Goal: Book appointment/travel/reservation

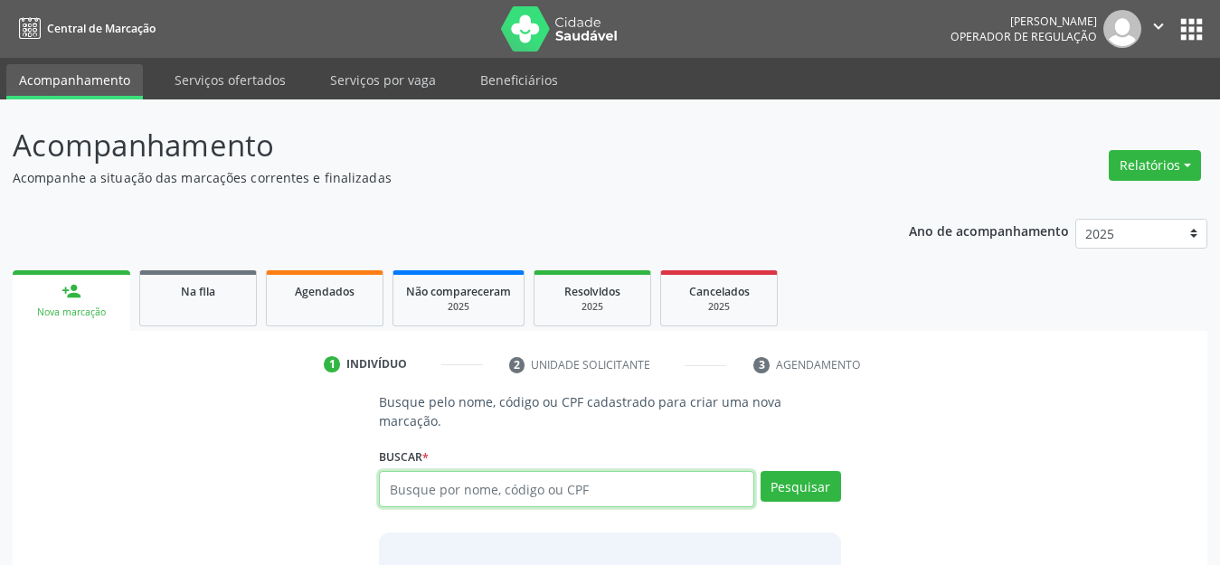
scroll to position [38, 0]
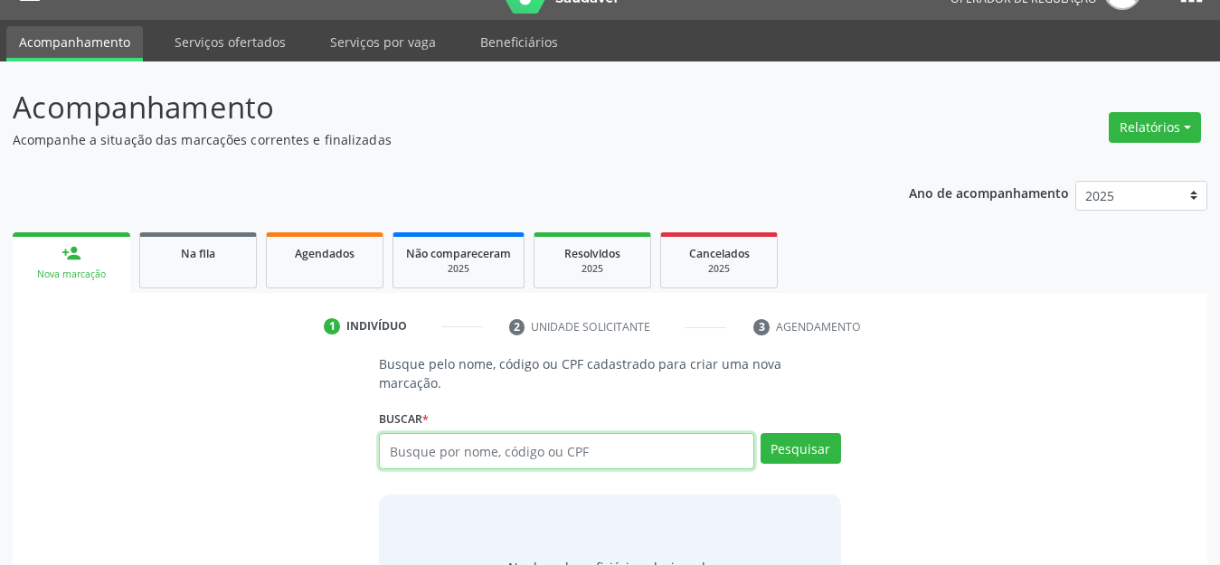
click at [555, 433] on input "text" at bounding box center [566, 451] width 375 height 36
type input "654"
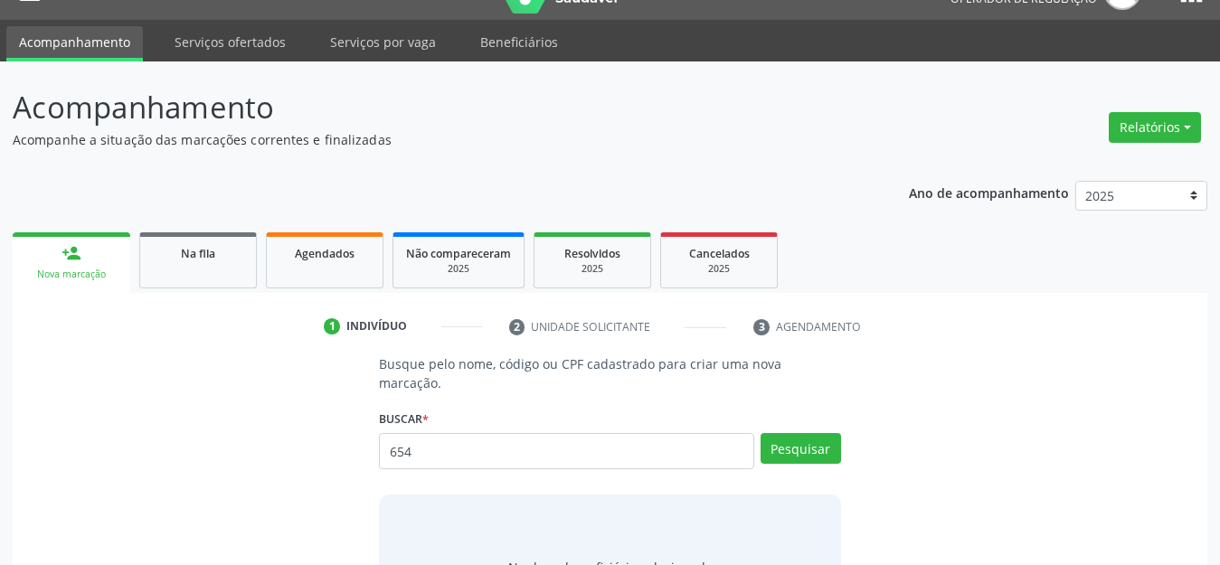
click at [501, 495] on div "Nenhum beneficiário selecionado" at bounding box center [610, 567] width 462 height 145
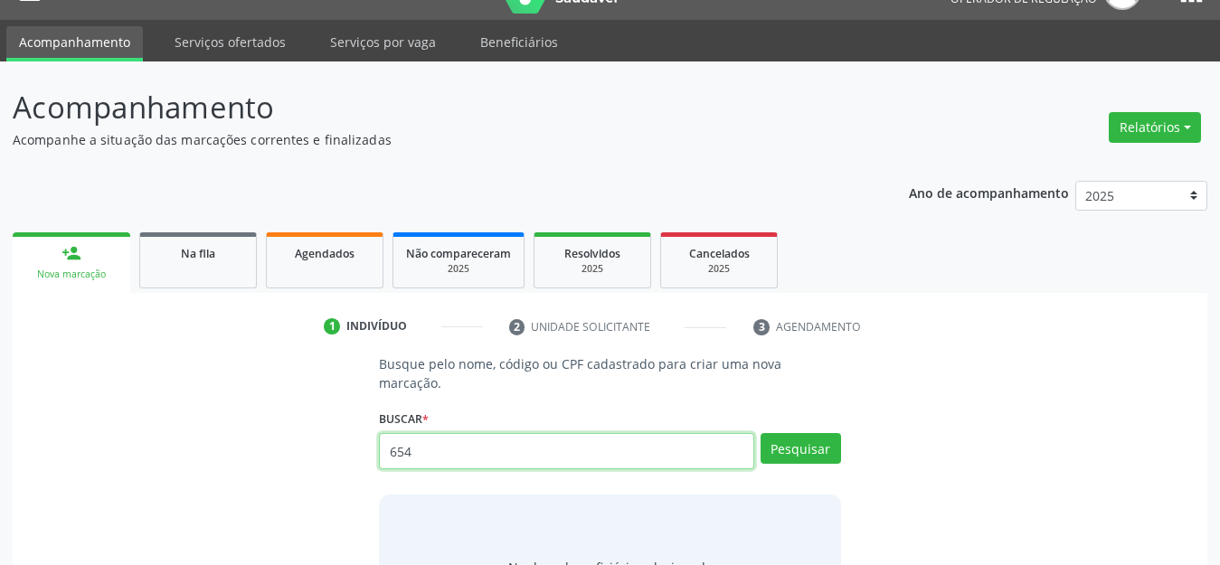
click at [469, 437] on input "654" at bounding box center [566, 451] width 375 height 36
paste input "9000963153"
type input "9000963153"
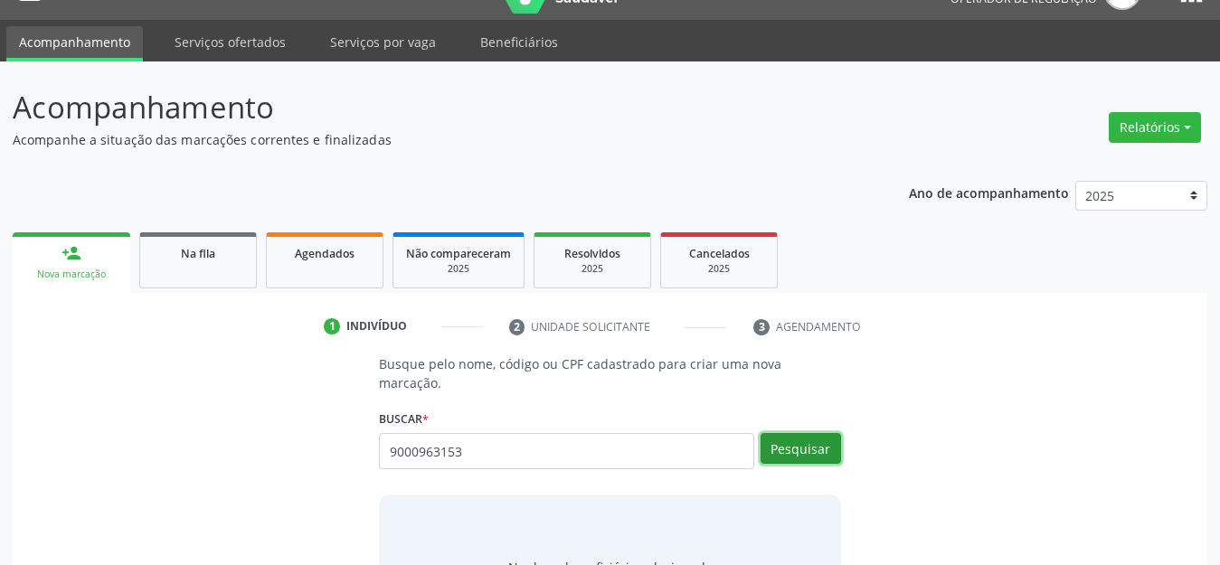
click at [789, 433] on button "Pesquisar" at bounding box center [801, 448] width 81 height 31
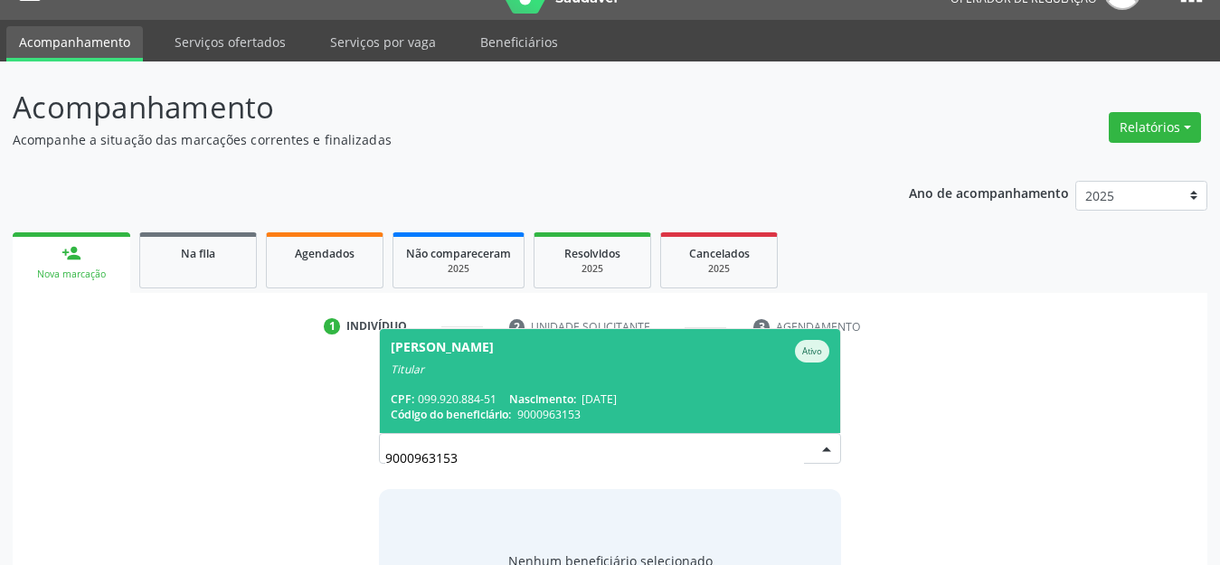
click at [734, 392] on div "CPF: 099.920.884-51 Nascimento: [DATE]" at bounding box center [610, 399] width 439 height 15
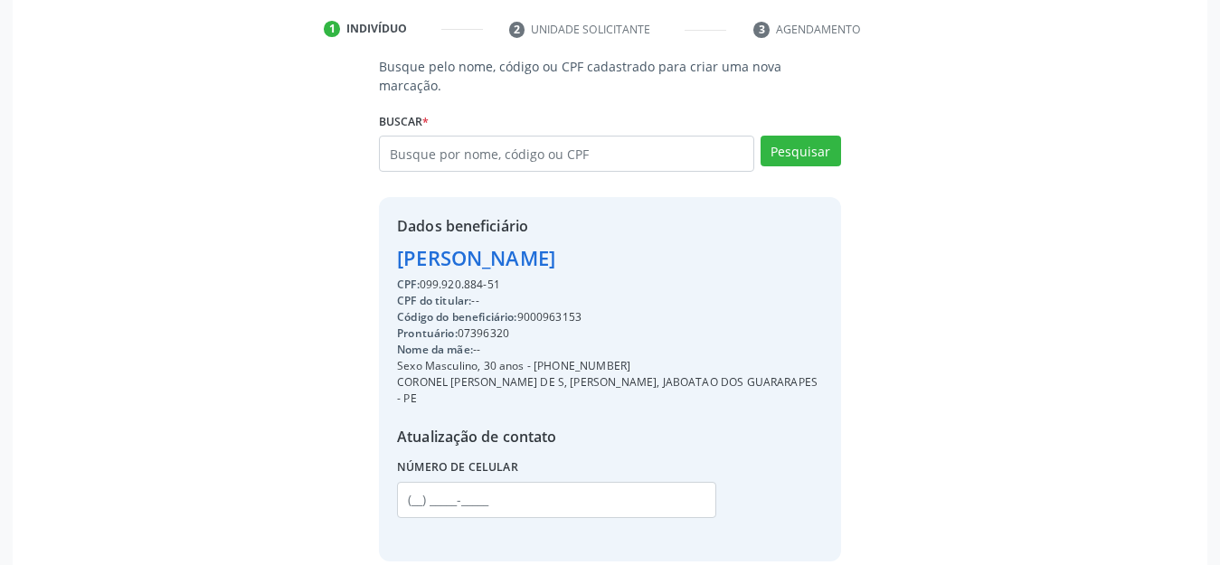
scroll to position [390, 0]
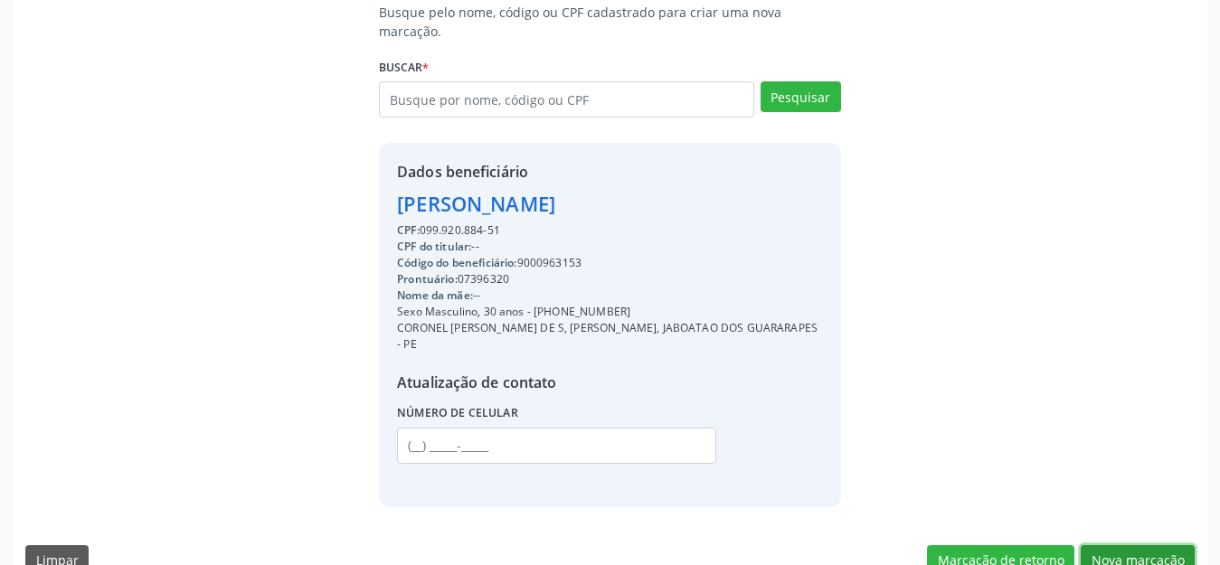
click at [1163, 546] on button "Nova marcação" at bounding box center [1138, 561] width 114 height 31
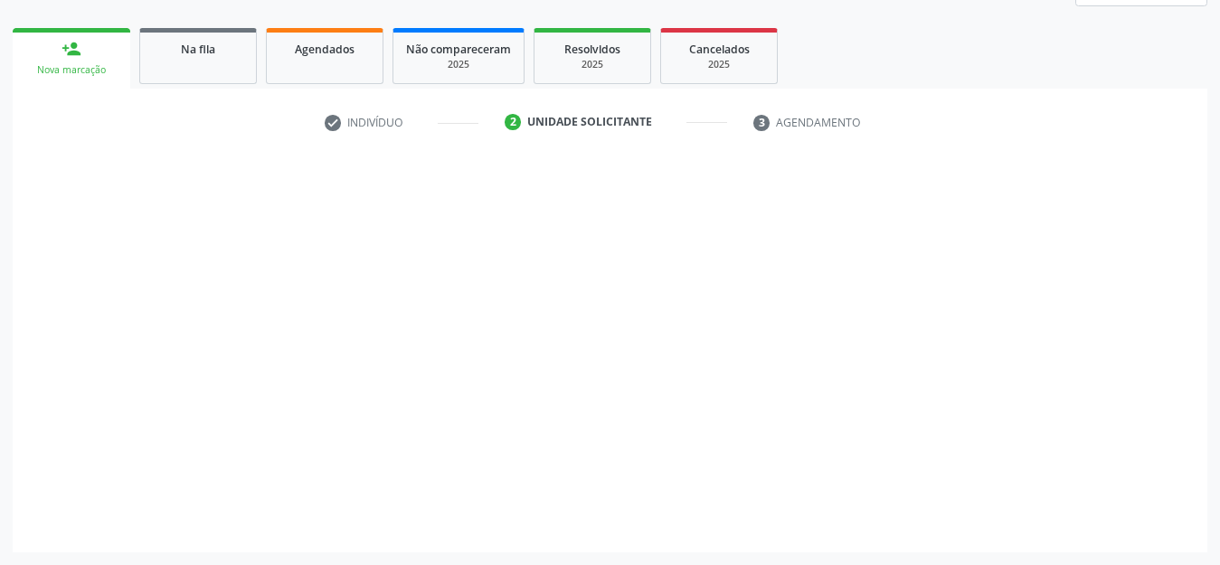
scroll to position [242, 0]
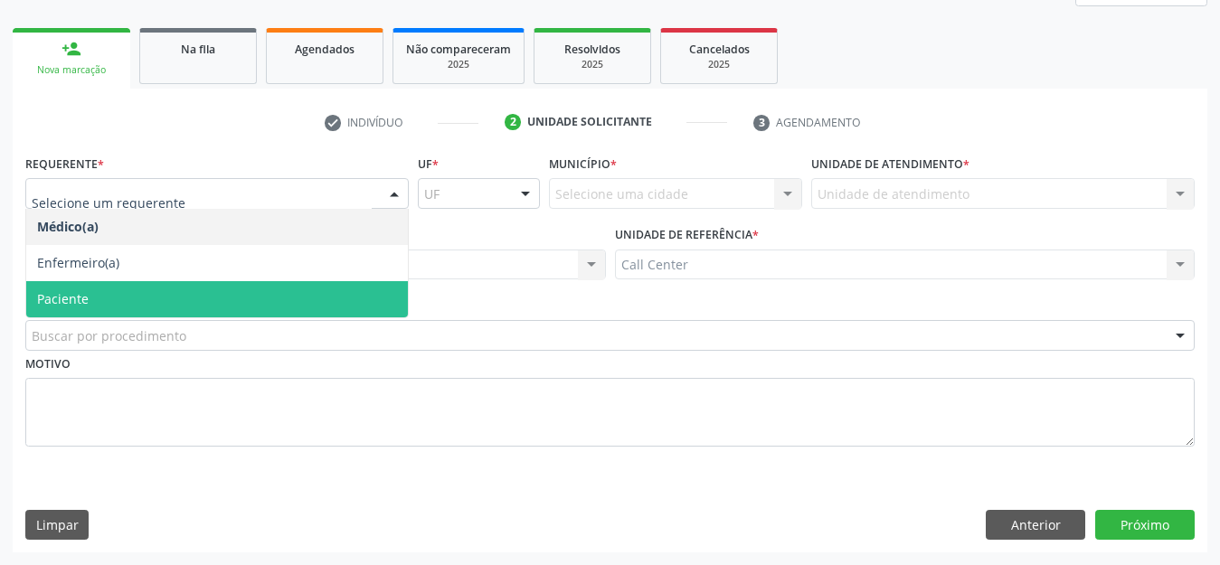
click at [193, 298] on span "Paciente" at bounding box center [217, 299] width 382 height 36
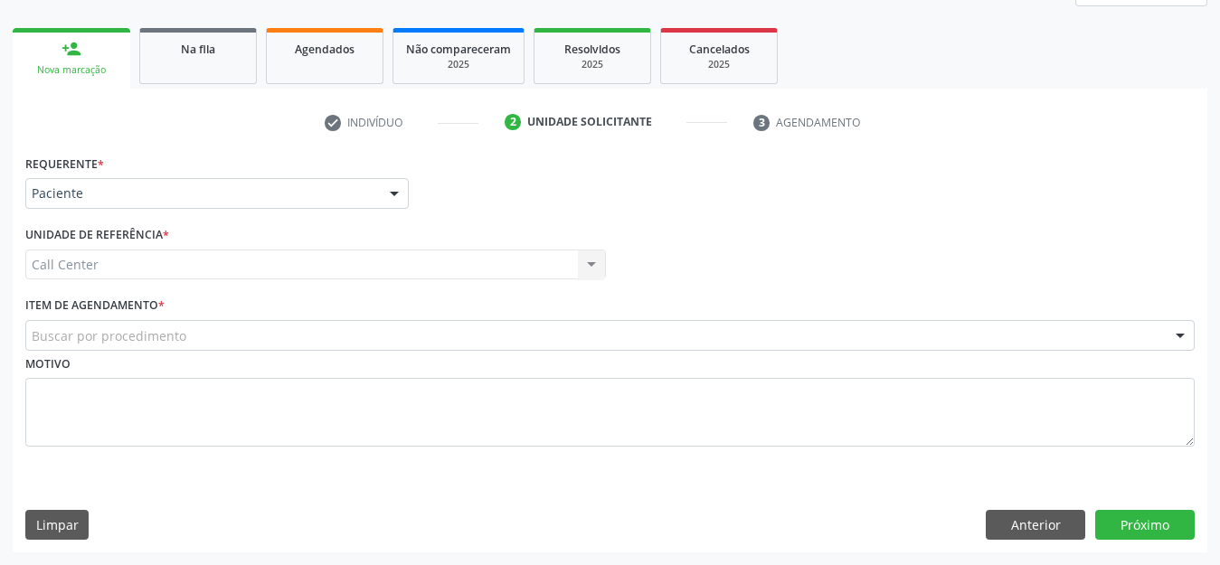
click at [192, 330] on div "Buscar por procedimento" at bounding box center [610, 335] width 1170 height 31
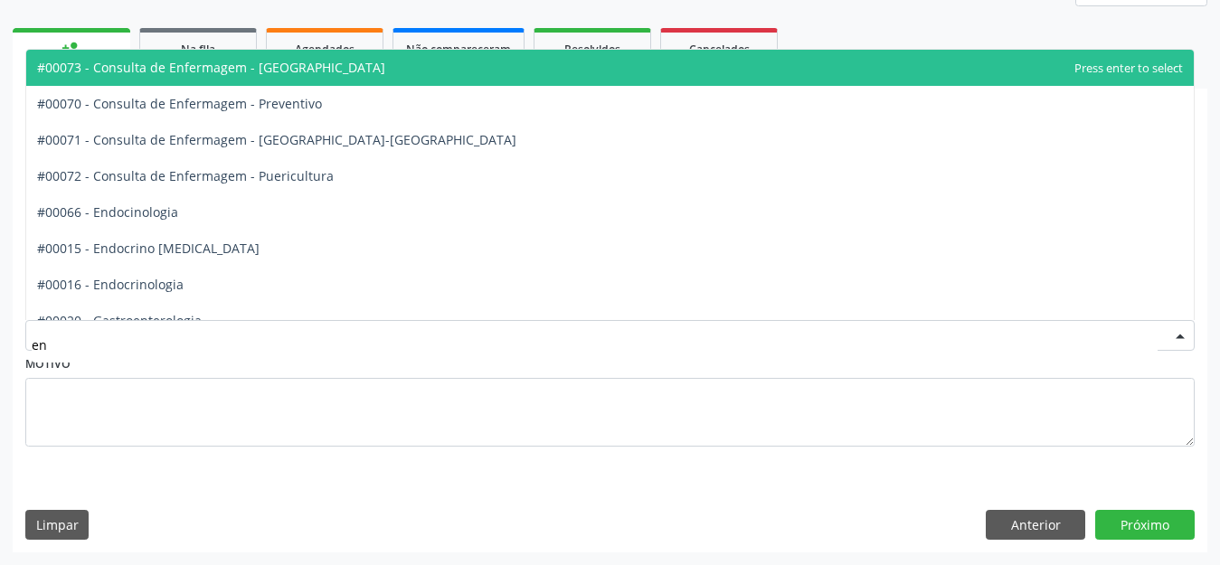
type input "end"
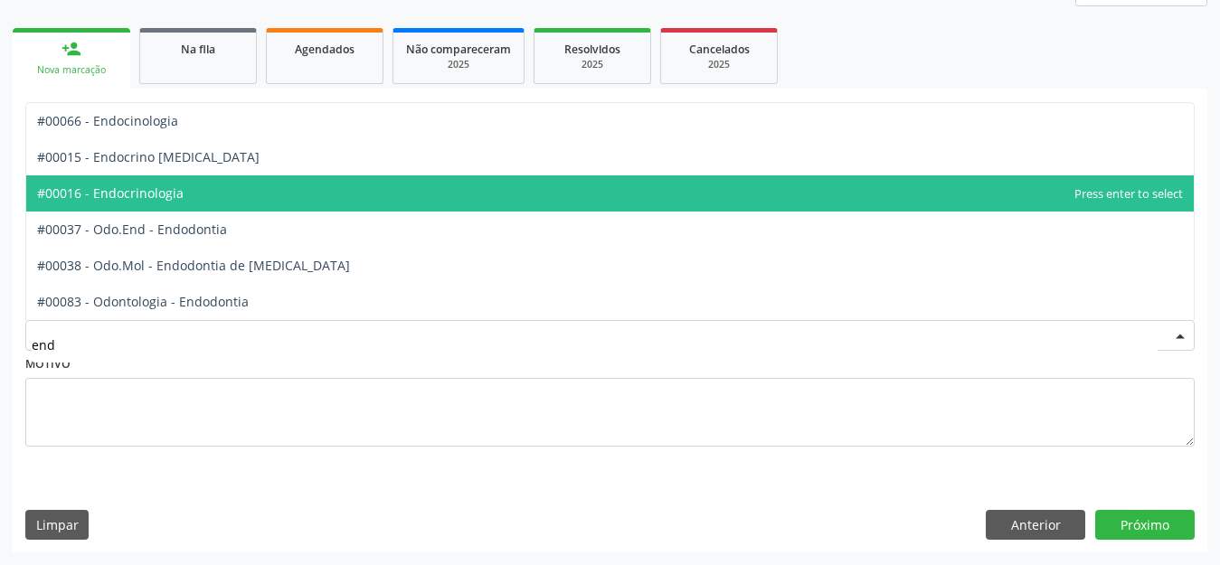
click at [186, 192] on span "#00016 - Endocrinologia" at bounding box center [610, 194] width 1168 height 36
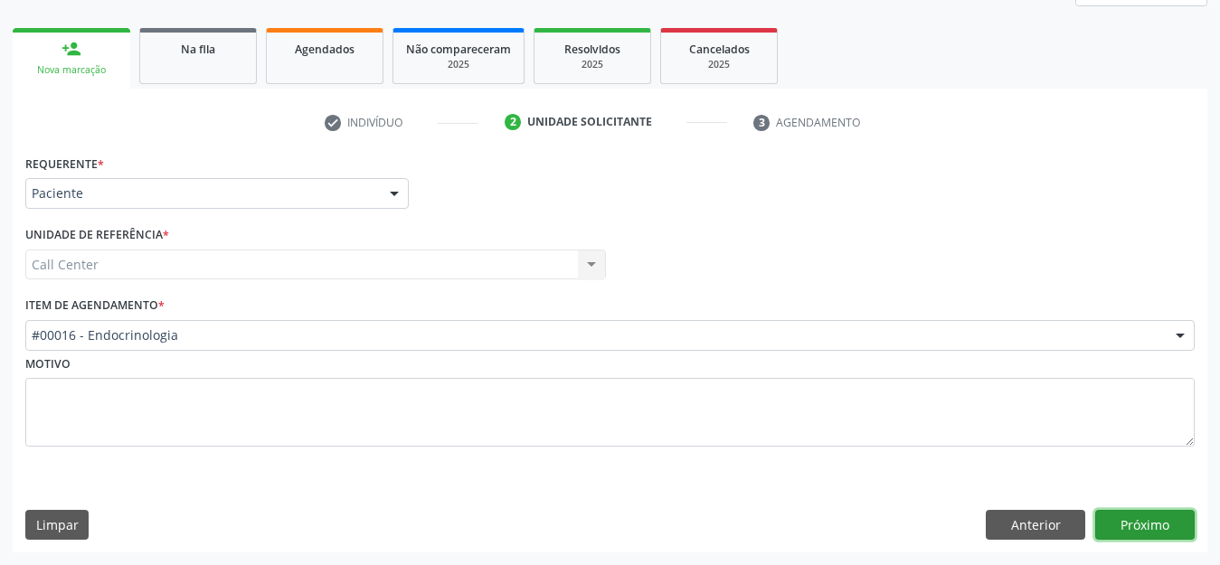
click at [1114, 529] on button "Próximo" at bounding box center [1146, 525] width 100 height 31
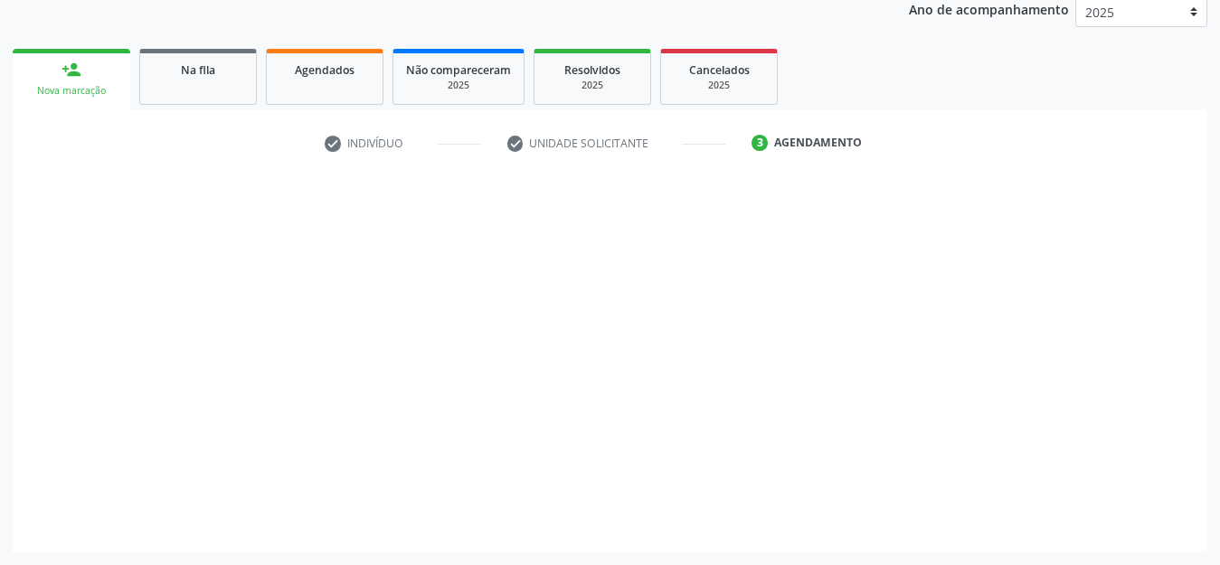
scroll to position [222, 0]
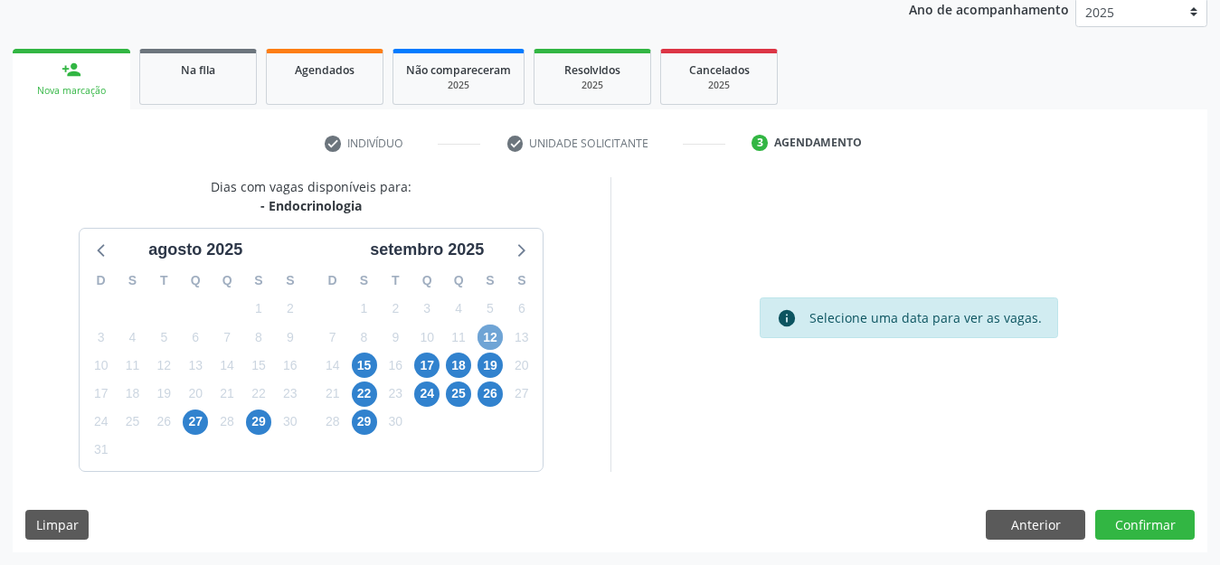
click at [485, 341] on span "12" at bounding box center [490, 337] width 25 height 25
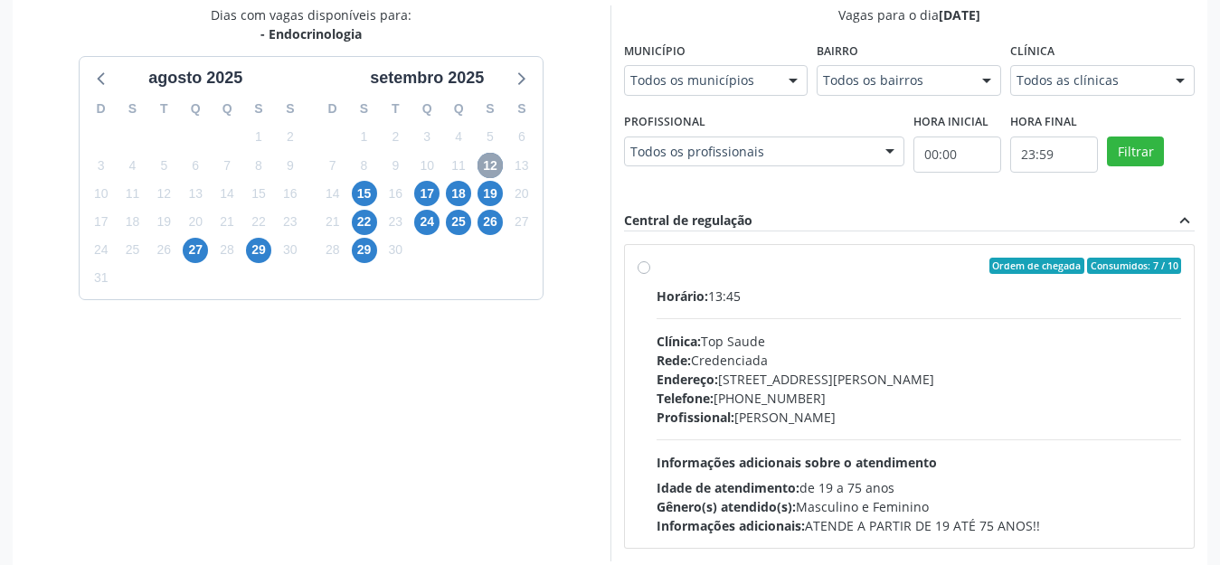
scroll to position [483, 0]
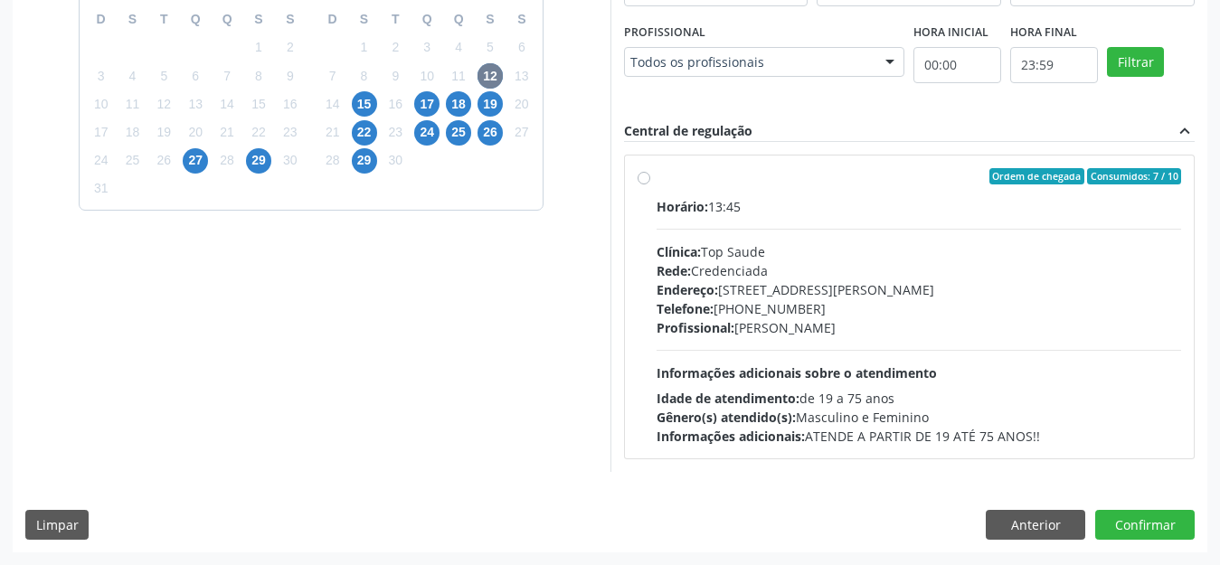
click at [841, 305] on div "Telefone: [PHONE_NUMBER]" at bounding box center [920, 308] width 526 height 19
click at [650, 185] on input "Ordem de chegada Consumidos: 7 / 10 Horário: 13:45 Clínica: Top Saude Rede: Cre…" at bounding box center [644, 176] width 13 height 16
radio input "true"
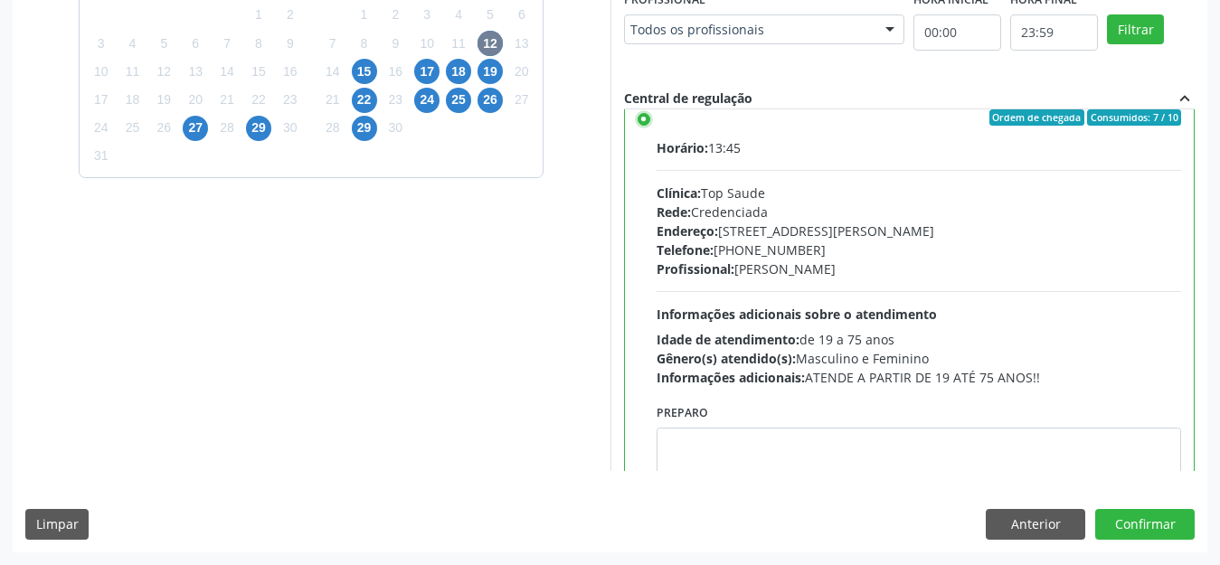
scroll to position [90, 0]
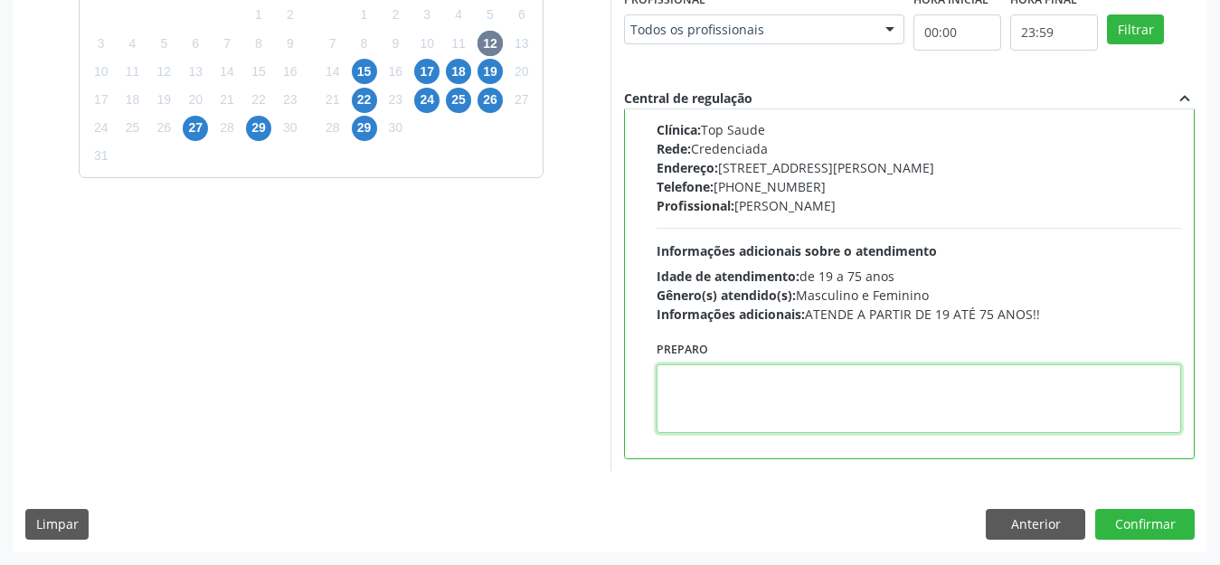
click at [657, 398] on textarea at bounding box center [920, 399] width 526 height 69
paste textarea "tel:[PHONE_NUMBER]"
type textarea "tel:[PHONE_NUMBER]"
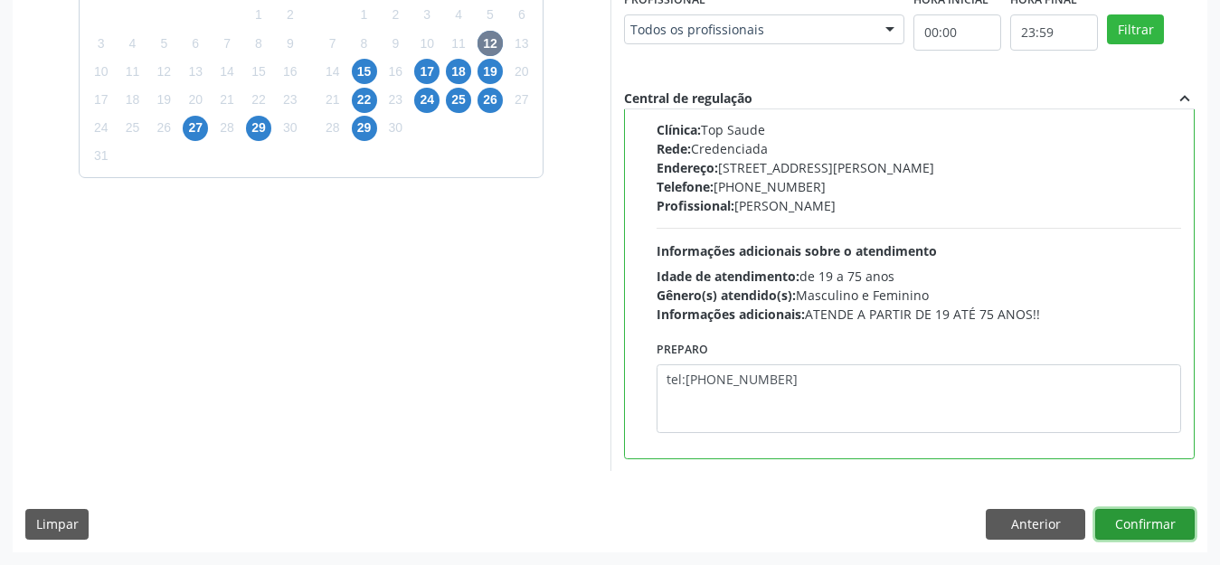
click at [1143, 519] on button "Confirmar" at bounding box center [1146, 524] width 100 height 31
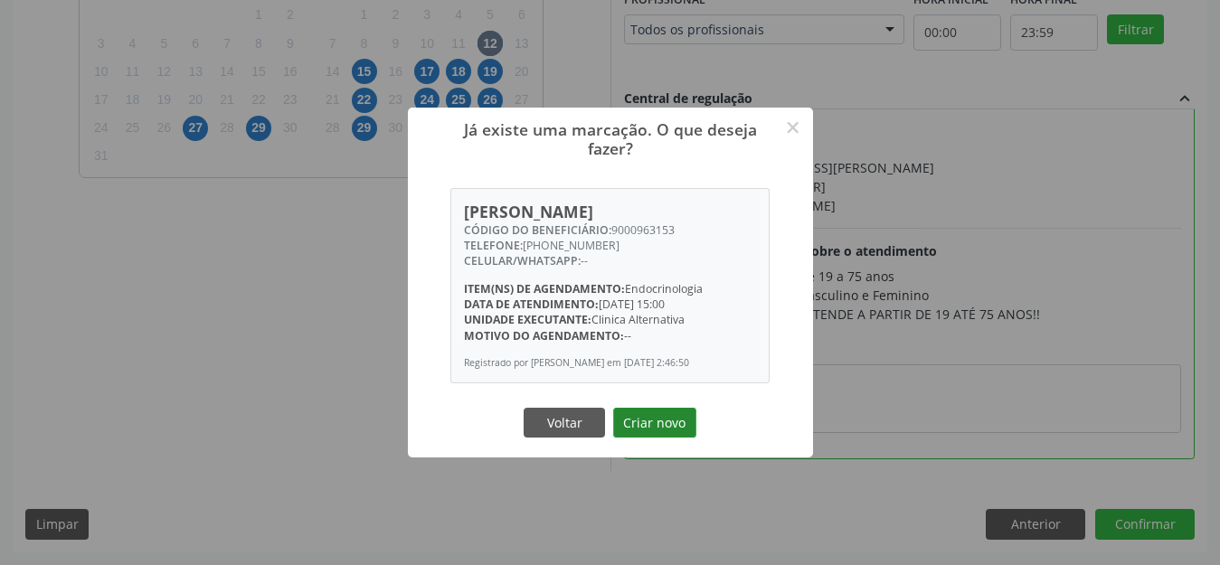
click at [675, 432] on button "Criar novo" at bounding box center [654, 423] width 83 height 31
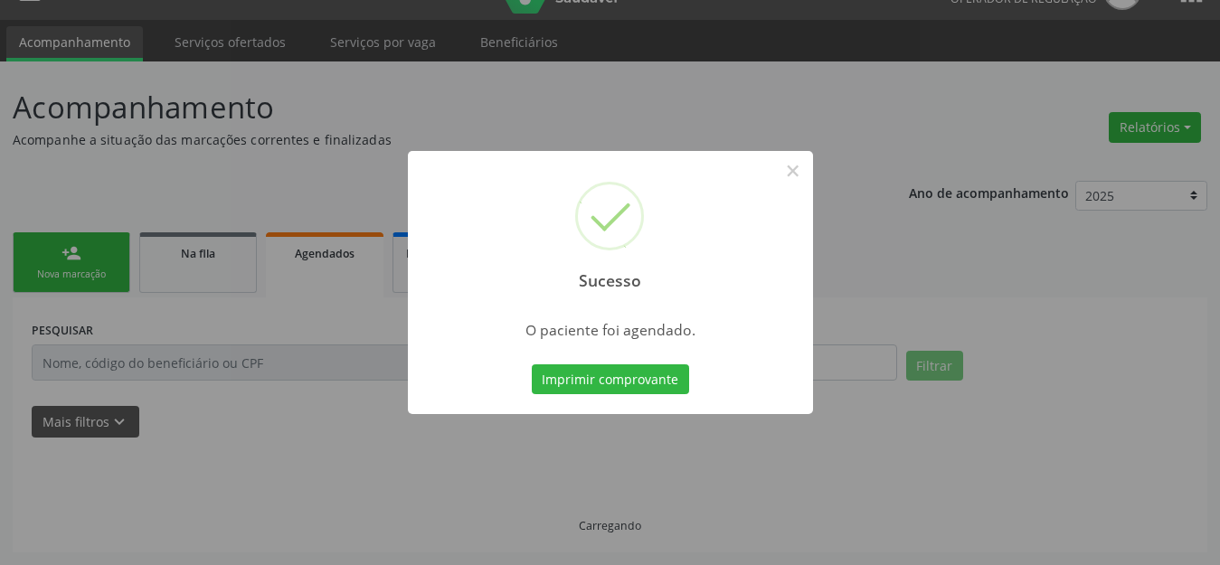
click at [641, 412] on div at bounding box center [610, 414] width 405 height 4
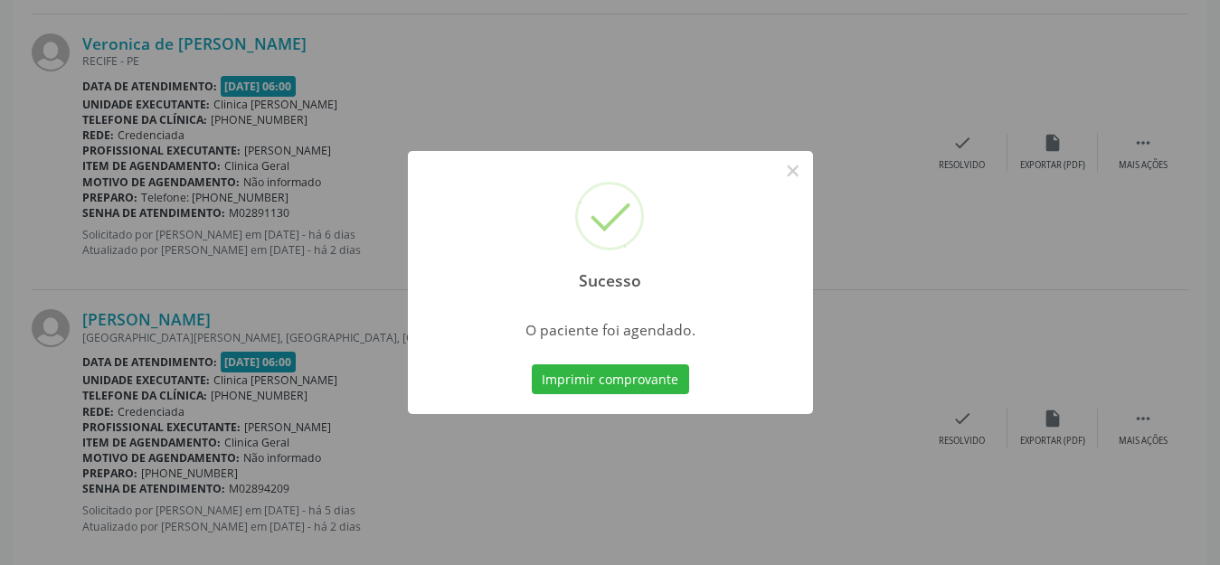
scroll to position [38, 0]
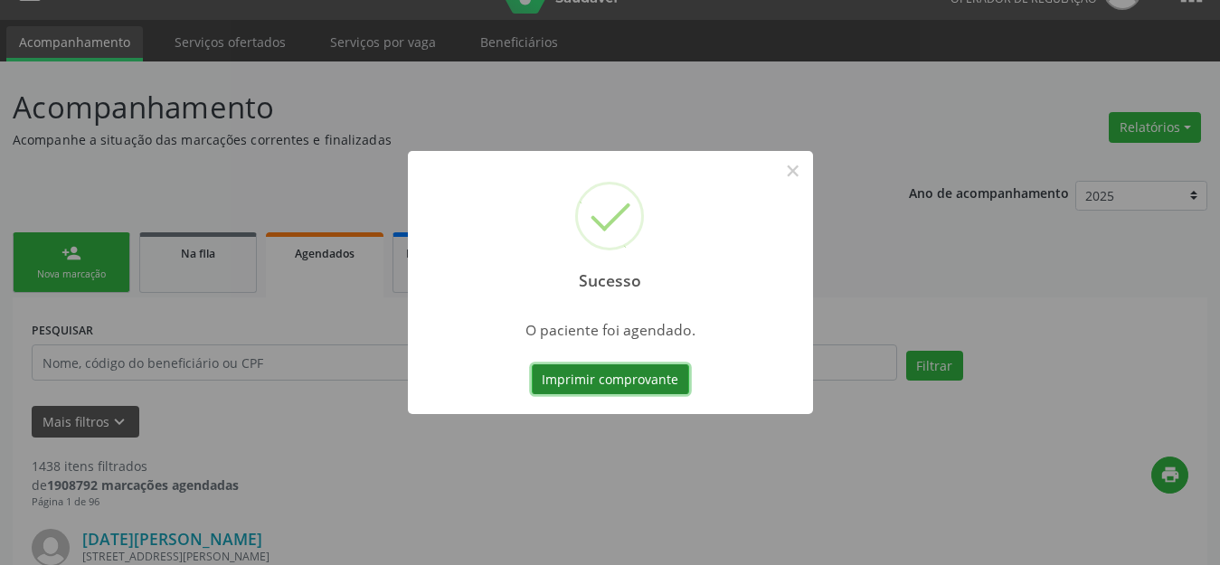
click at [602, 377] on button "Imprimir comprovante" at bounding box center [610, 380] width 157 height 31
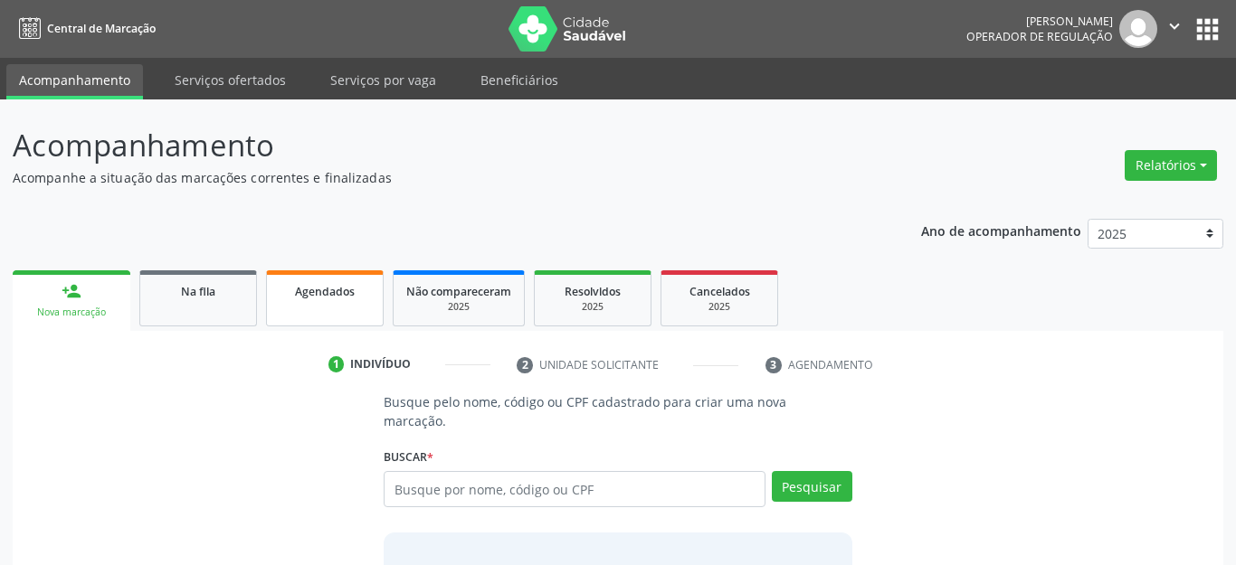
click at [337, 284] on span "Agendados" at bounding box center [325, 291] width 60 height 15
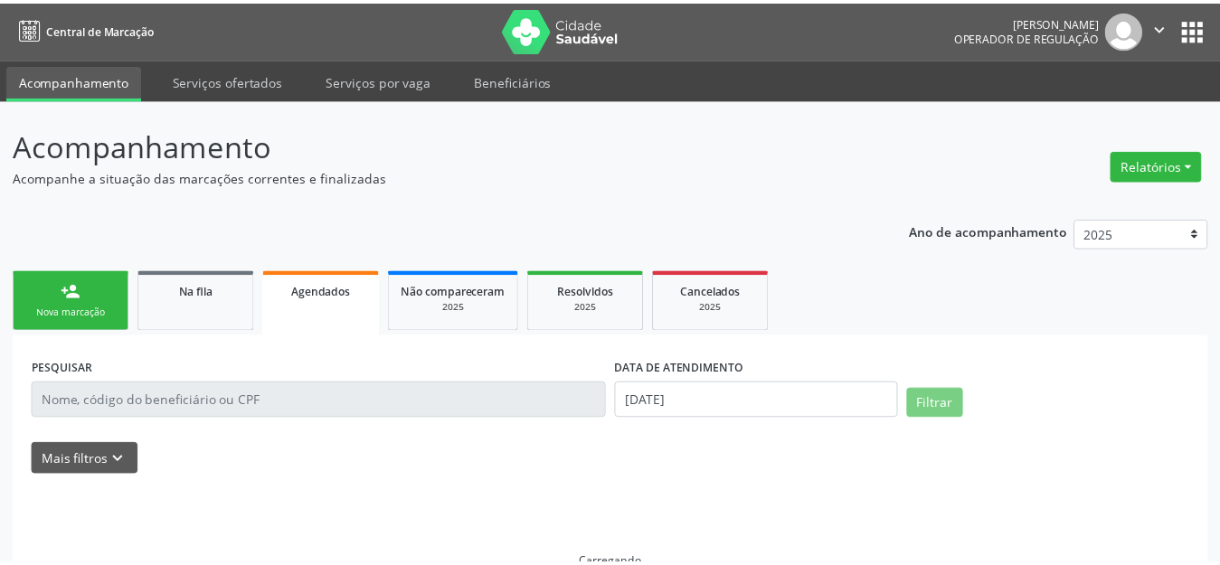
scroll to position [38, 0]
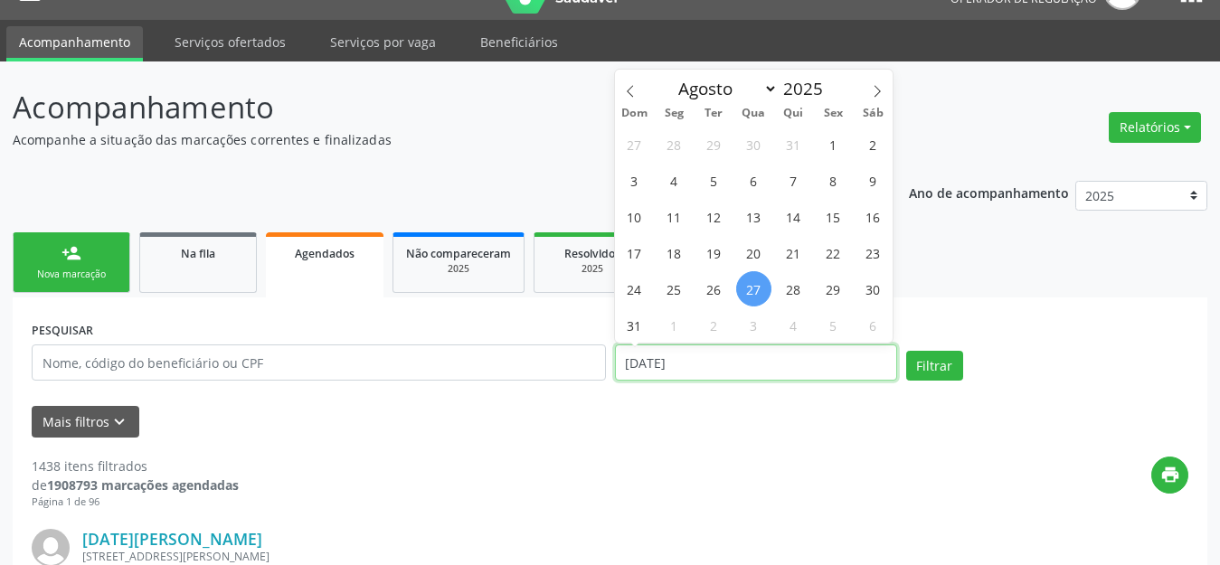
click at [654, 356] on input "[DATE]" at bounding box center [756, 363] width 282 height 36
click at [877, 92] on icon at bounding box center [877, 91] width 13 height 13
select select "8"
click at [719, 256] on span "23" at bounding box center [714, 252] width 35 height 35
type input "23/09/2025"
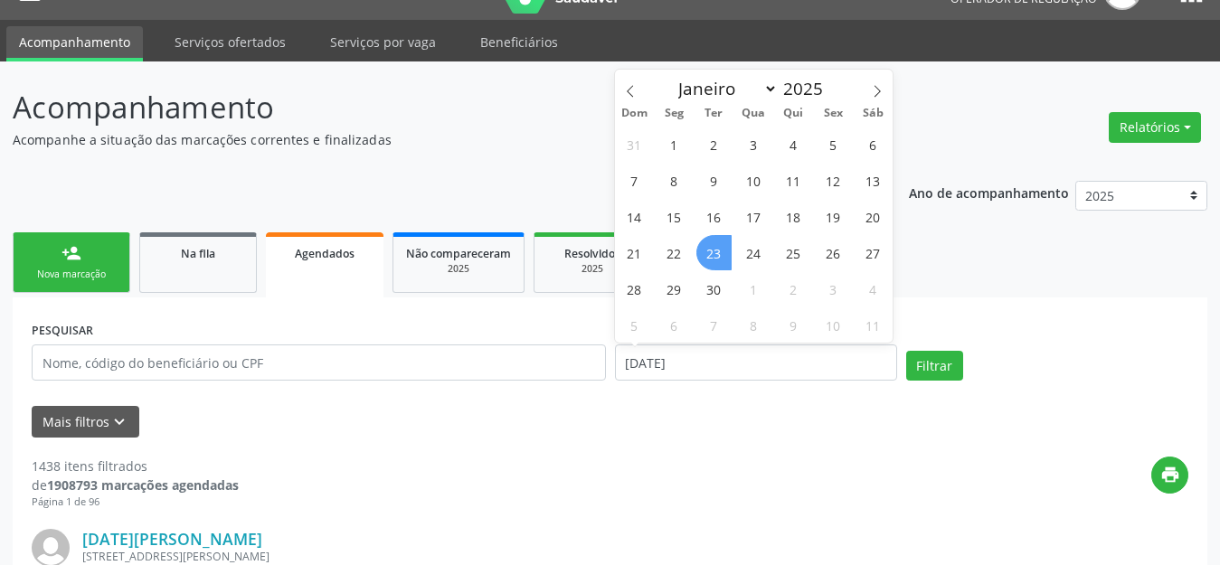
click at [718, 256] on span "23" at bounding box center [714, 252] width 35 height 35
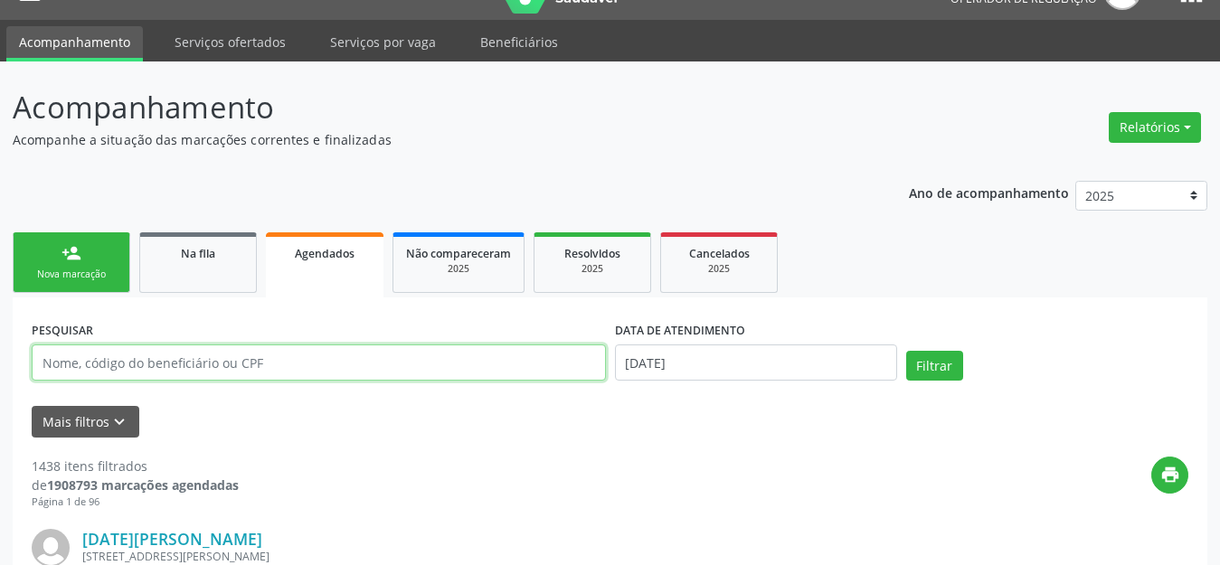
click at [498, 372] on input "text" at bounding box center [319, 363] width 574 height 36
paste input "9000963153"
type input "9000963153"
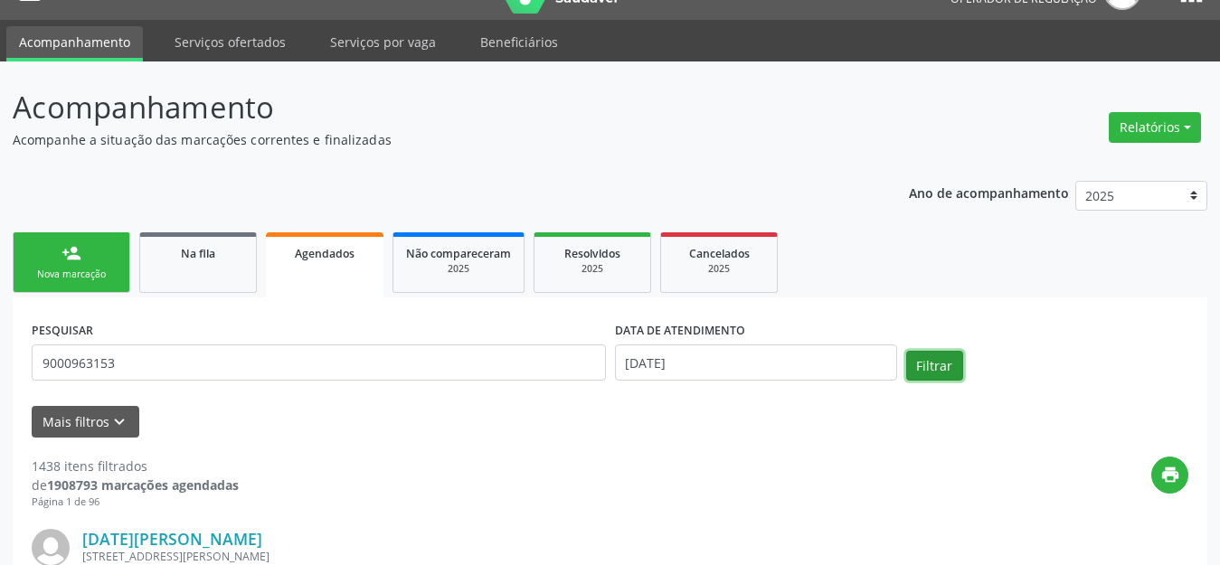
click at [921, 366] on button "Filtrar" at bounding box center [935, 366] width 57 height 31
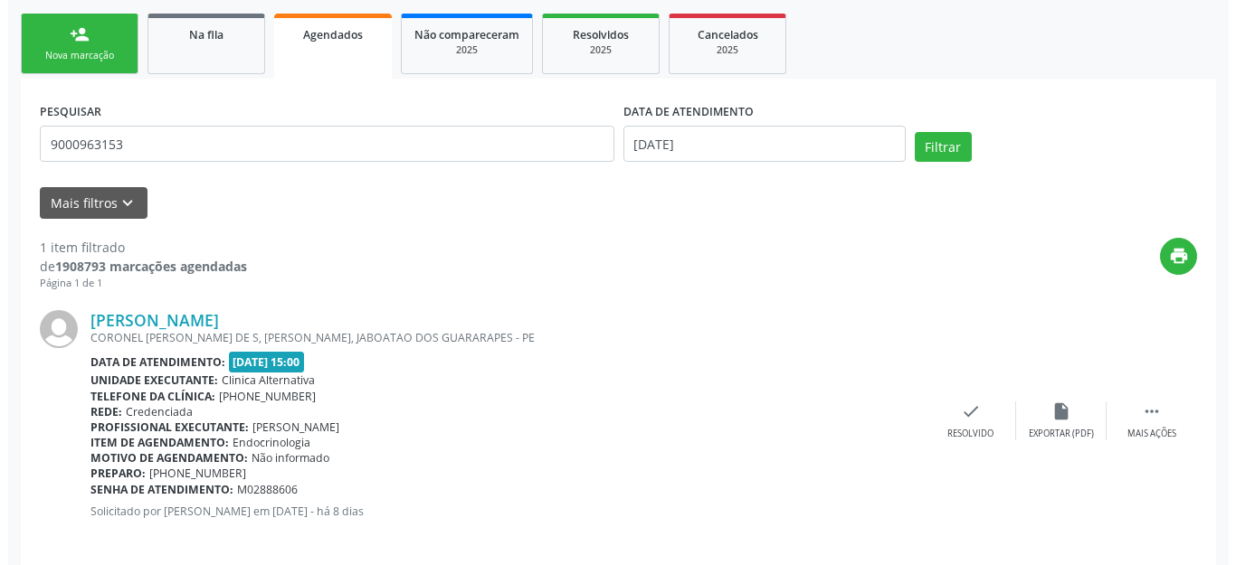
scroll to position [274, 0]
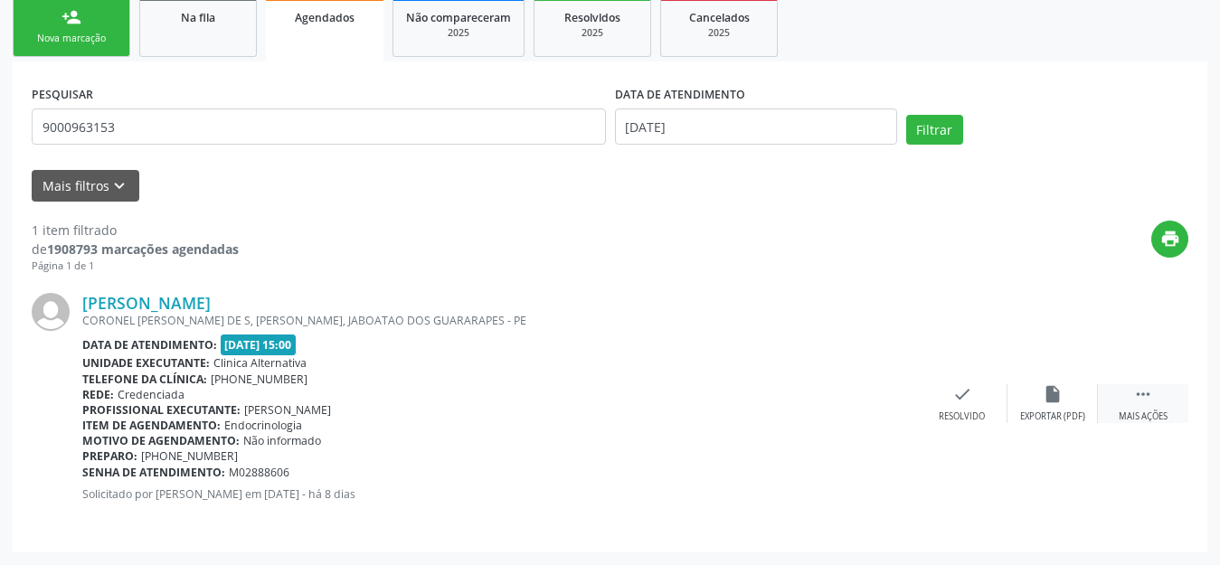
click at [1135, 405] on div " Mais ações" at bounding box center [1143, 404] width 90 height 39
click at [863, 396] on icon "cancel" at bounding box center [872, 395] width 20 height 20
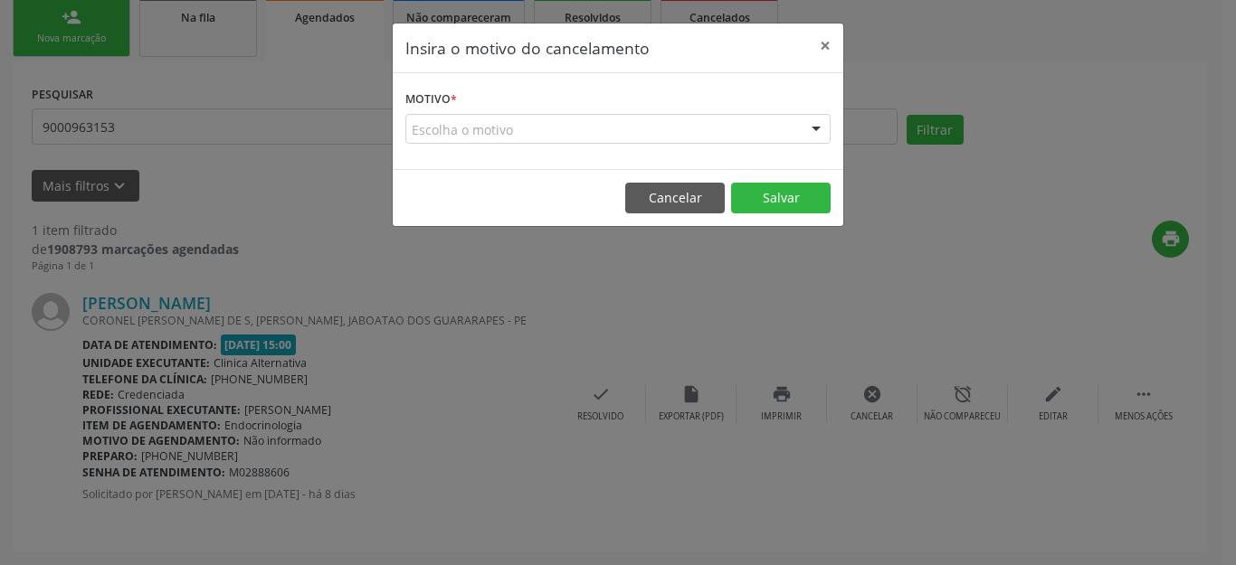
click at [790, 133] on div "Escolha o motivo" at bounding box center [617, 129] width 425 height 31
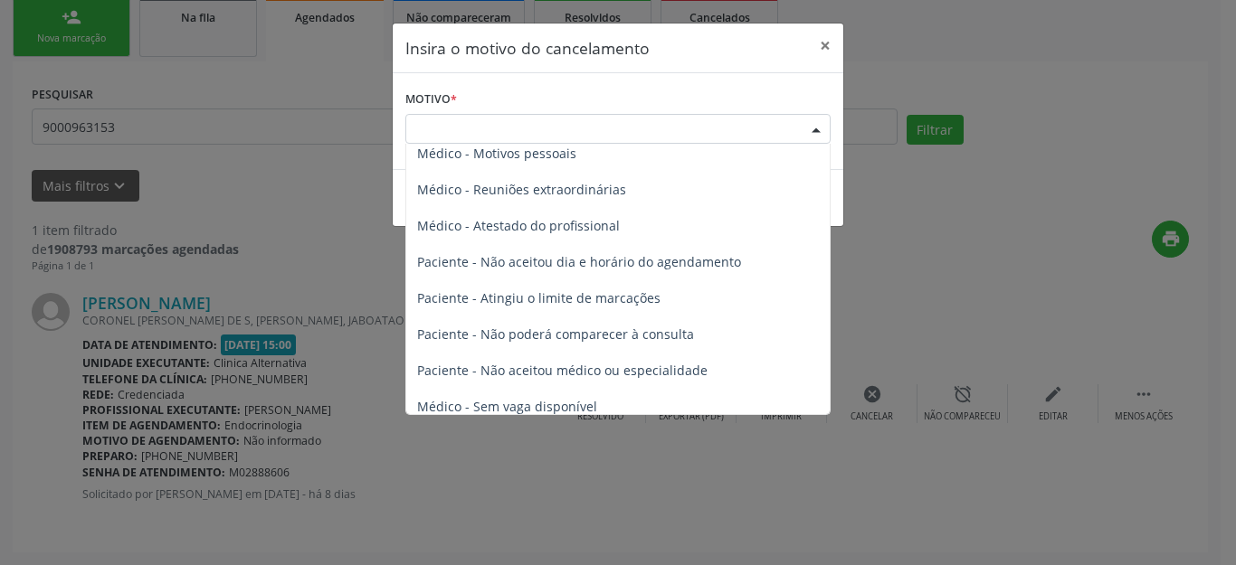
scroll to position [91, 0]
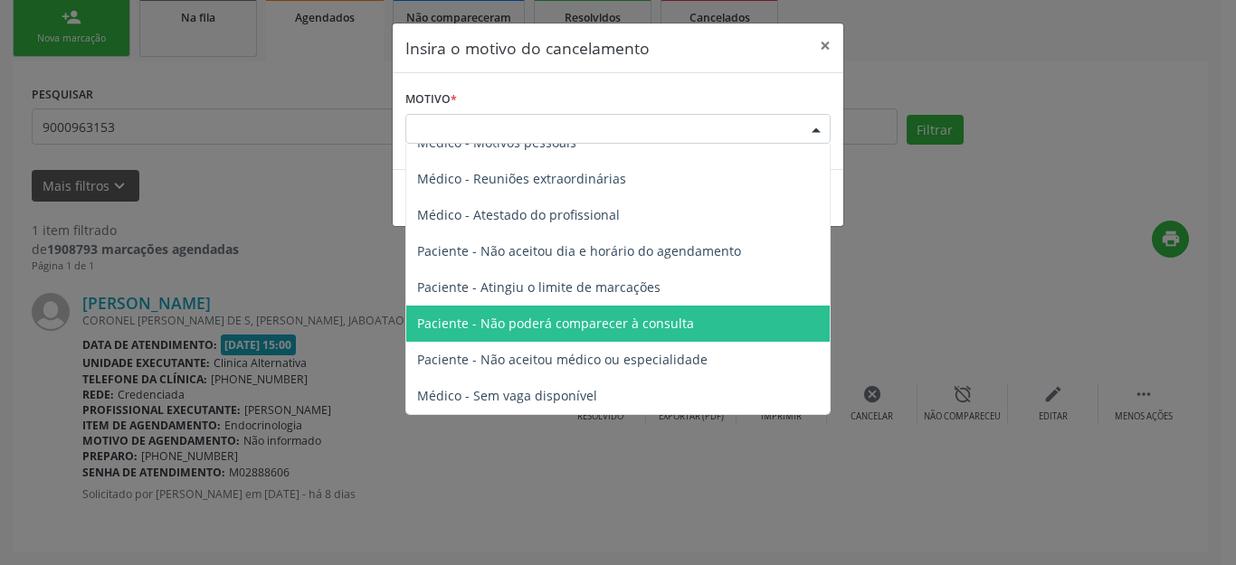
click at [652, 325] on span "Paciente - Não poderá comparecer à consulta" at bounding box center [555, 323] width 277 height 17
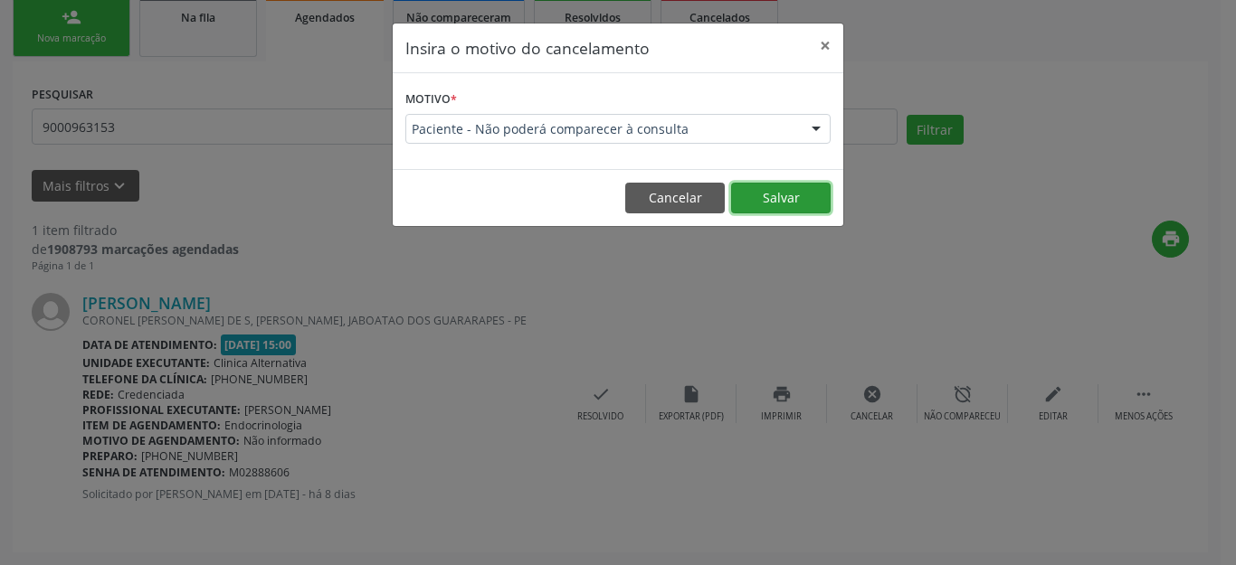
click at [776, 204] on button "Salvar" at bounding box center [781, 198] width 100 height 31
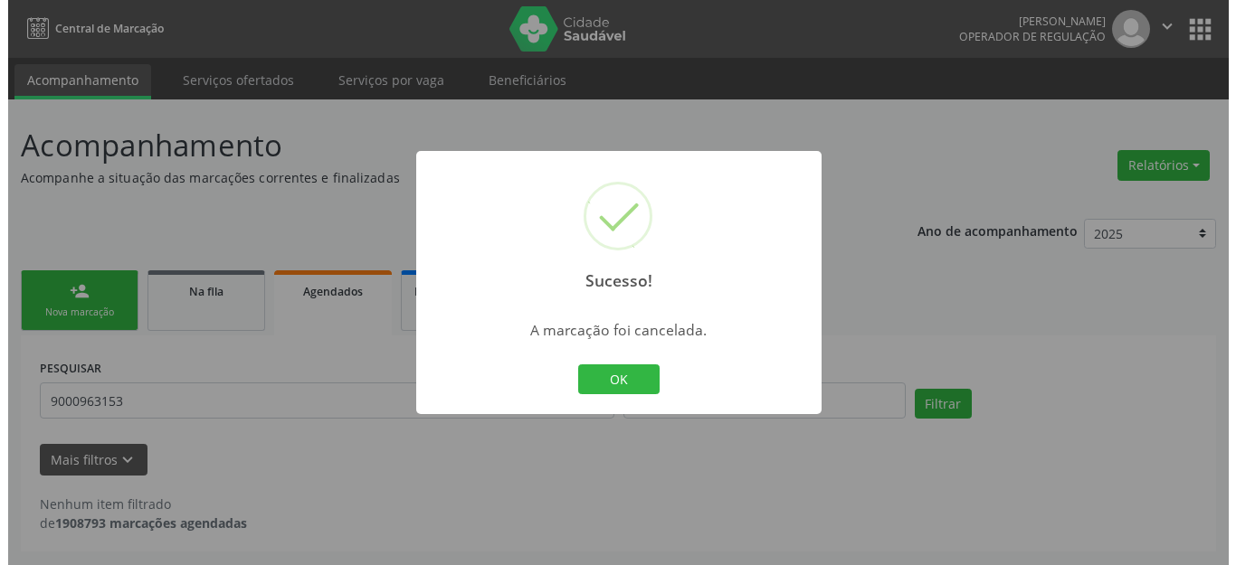
scroll to position [0, 0]
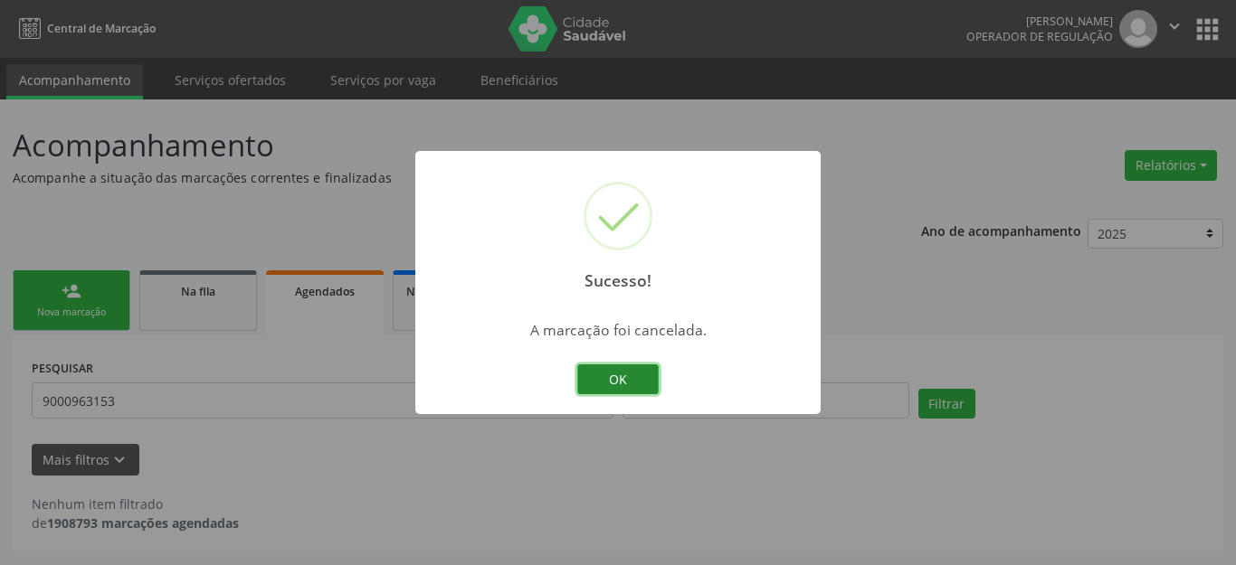
click at [611, 379] on button "OK" at bounding box center [617, 380] width 81 height 31
